Goal: Check status

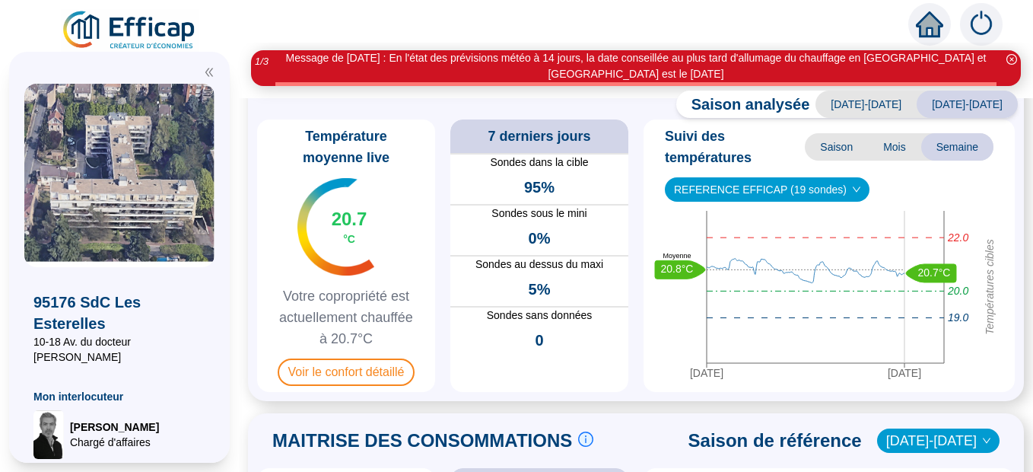
scroll to position [116, 0]
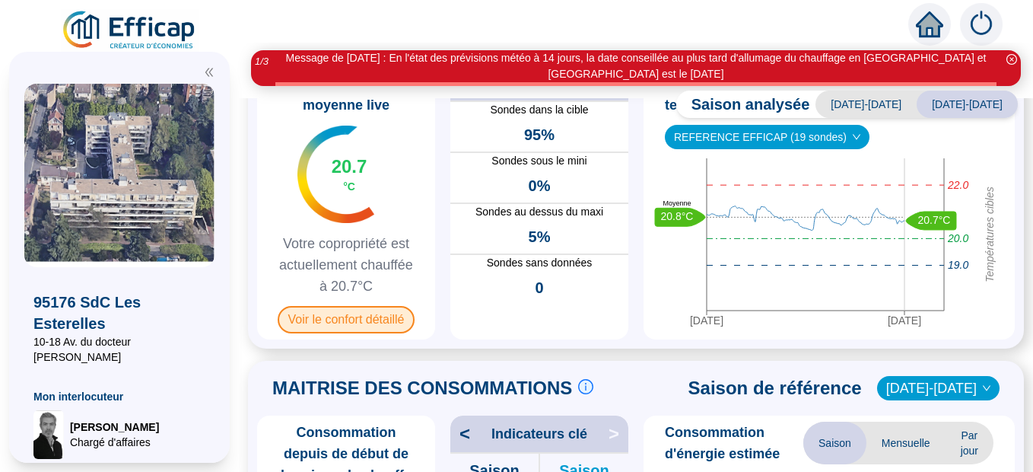
click at [371, 325] on span "Voir le confort détaillé" at bounding box center [347, 319] width 138 height 27
